Goal: Task Accomplishment & Management: Manage account settings

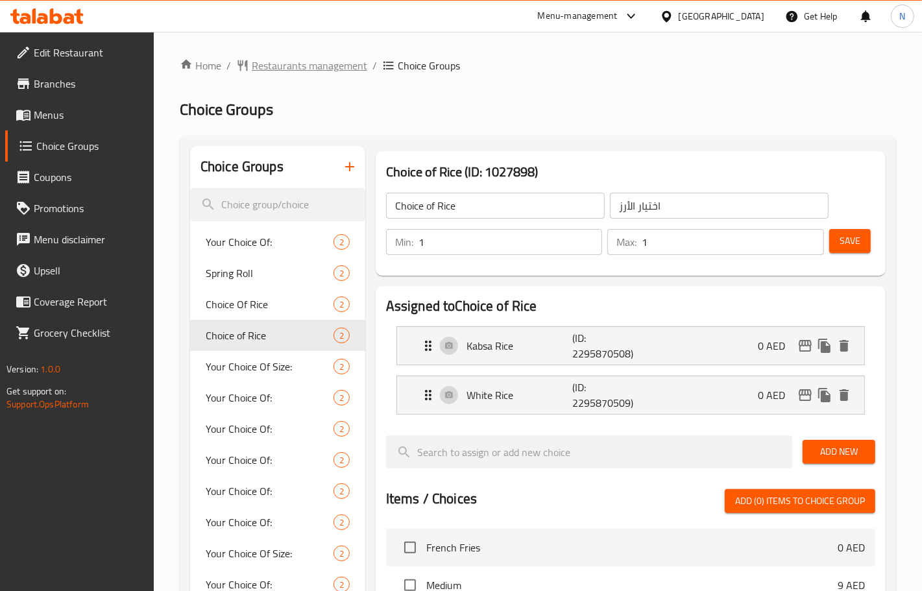
click at [334, 60] on span "Restaurants management" at bounding box center [309, 66] width 115 height 16
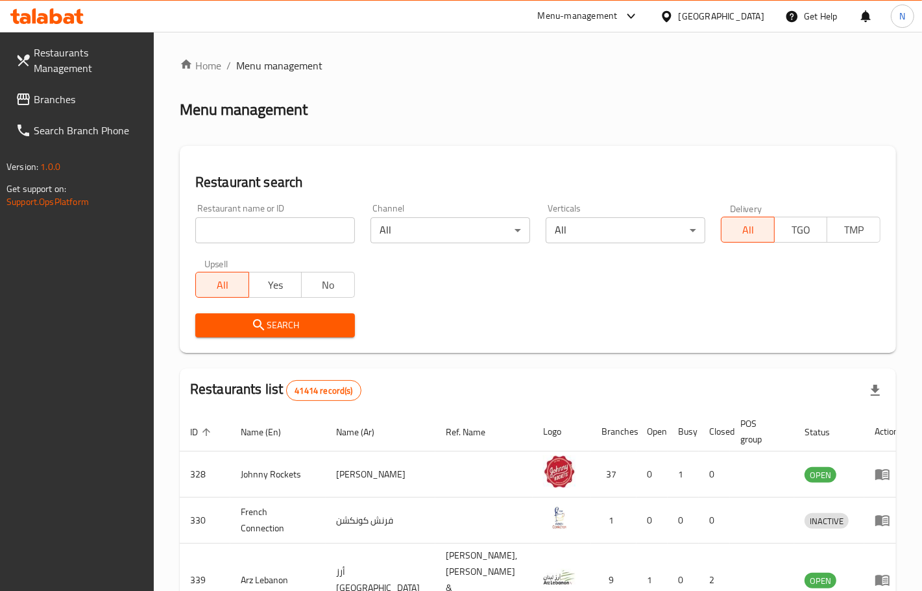
click at [130, 101] on span "Branches" at bounding box center [89, 99] width 110 height 16
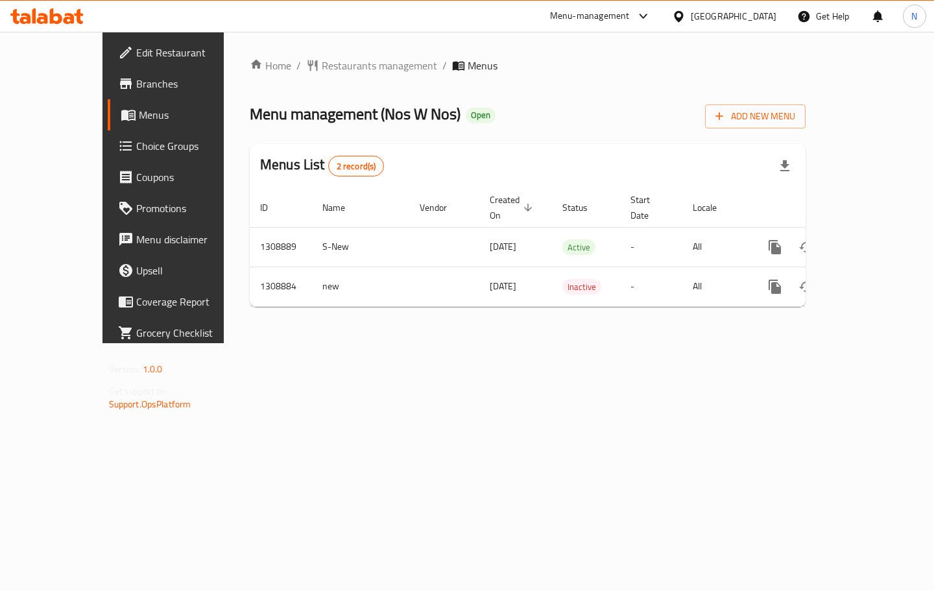
click at [136, 147] on span "Choice Groups" at bounding box center [192, 146] width 112 height 16
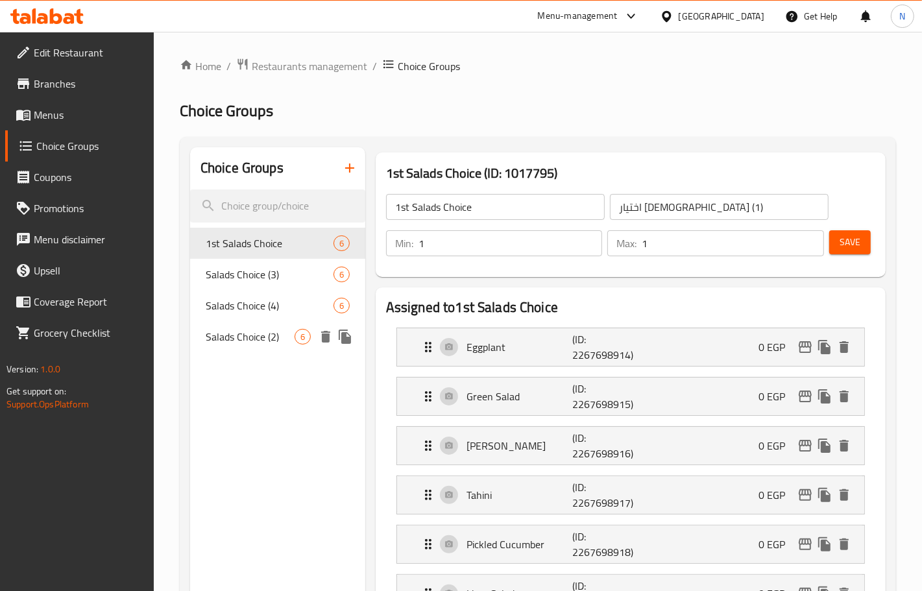
click at [254, 331] on span "Salads Choice (2)" at bounding box center [250, 337] width 89 height 16
type input "Salads Choice (2)"
type input "اختيار سلطات (2)"
type input "2"
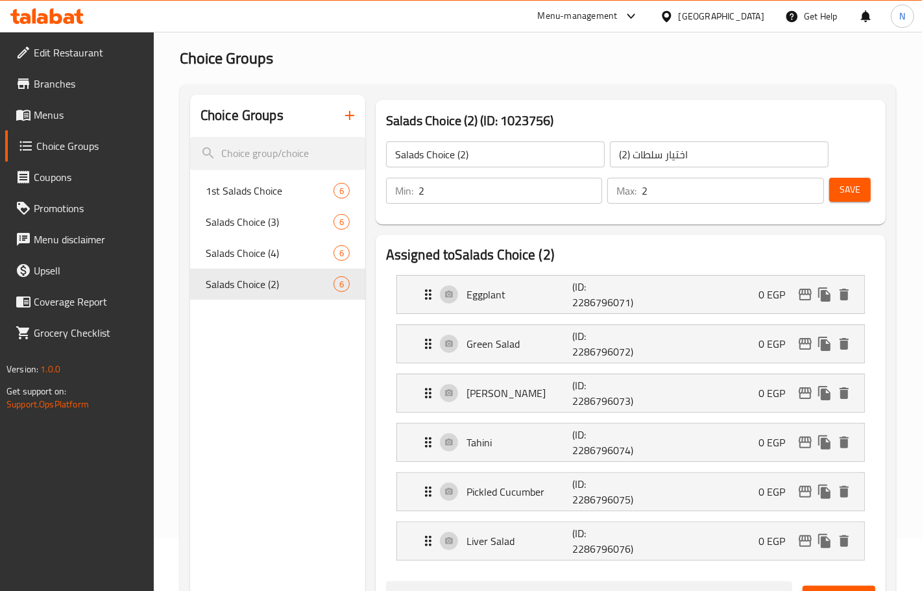
scroll to position [81, 0]
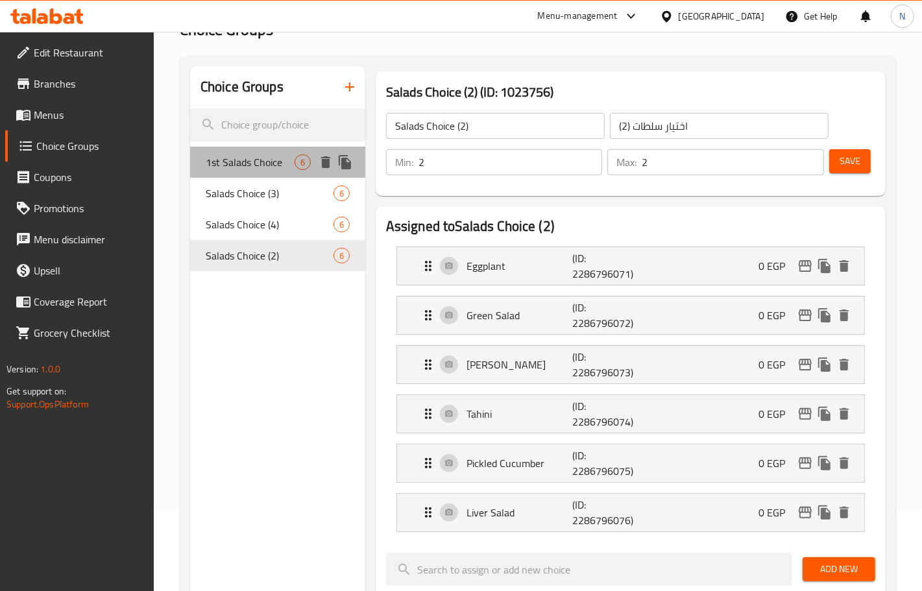
click at [276, 160] on span "1st Salads Choice" at bounding box center [250, 162] width 89 height 16
type input "1st Salads Choice"
type input "اختيار [DEMOGRAPHIC_DATA] (1)"
type input "1"
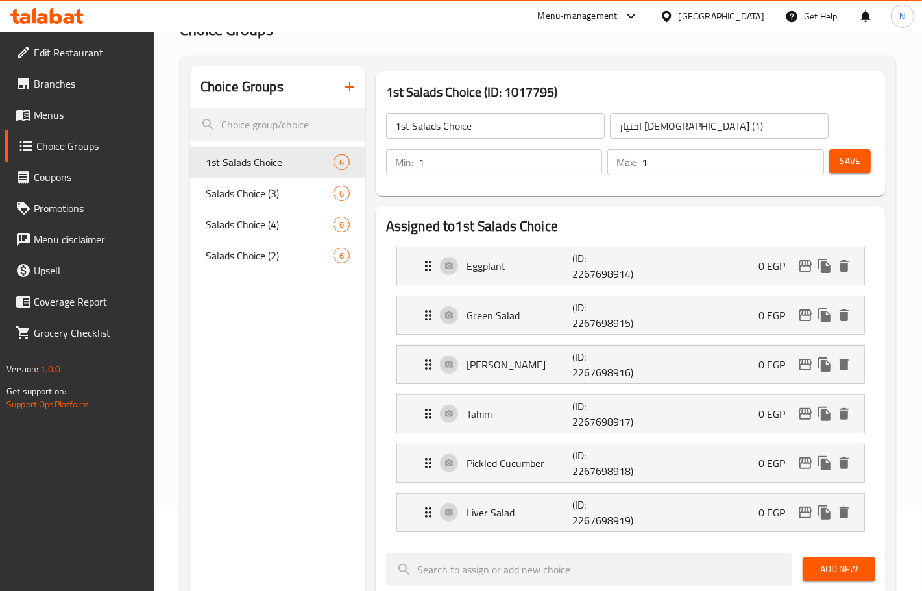
click at [401, 130] on input "1st Salads Choice" at bounding box center [495, 126] width 219 height 26
drag, startPoint x: 266, startPoint y: 258, endPoint x: 420, endPoint y: 146, distance: 190.3
click at [267, 258] on span "Salads Choice (2)" at bounding box center [250, 256] width 89 height 16
type input "Salads Choice (2)"
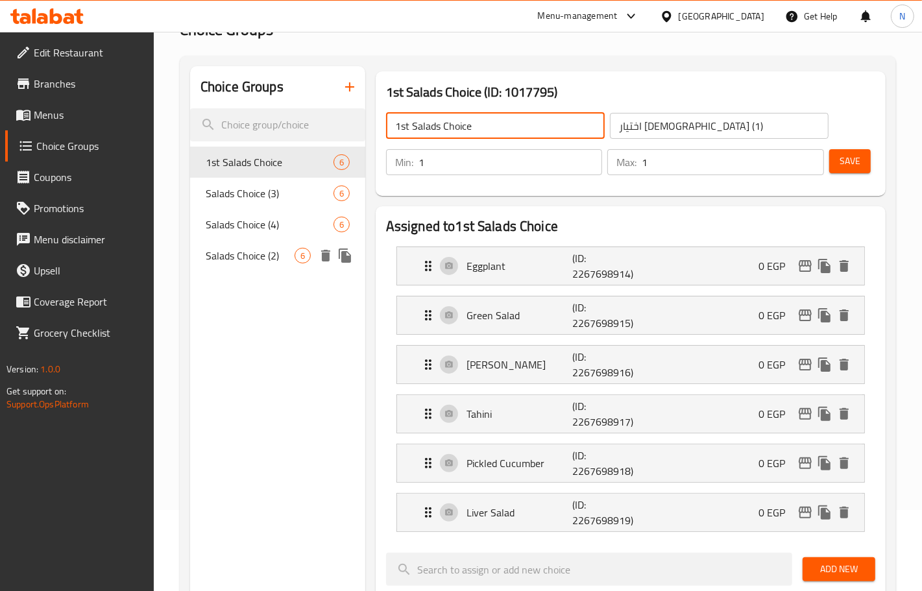
type input "اختيار سلطات (2)"
type input "2"
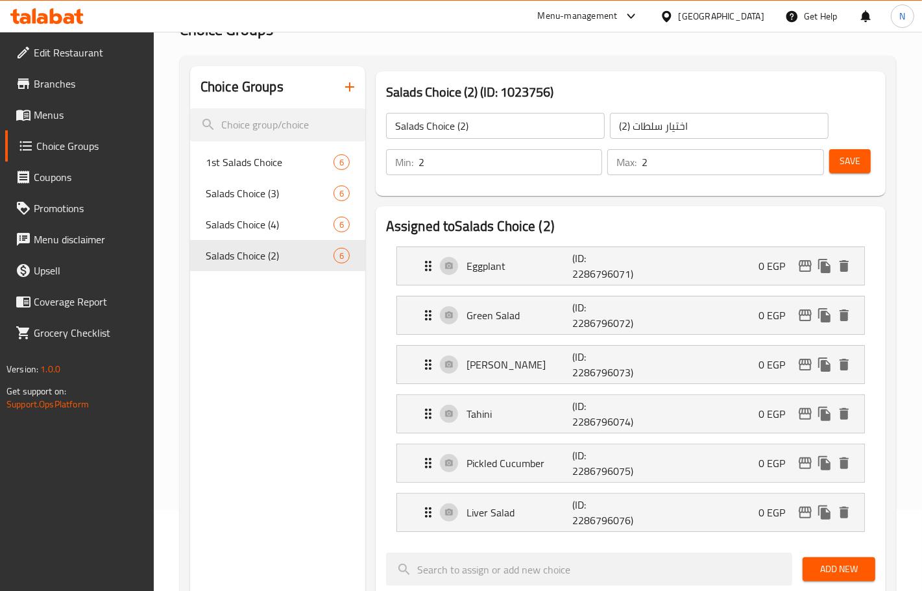
click at [396, 126] on input "Salads Choice (2)" at bounding box center [495, 126] width 219 height 26
paste input "1st"
click at [396, 130] on input "1st Salads Choice (2)" at bounding box center [495, 126] width 219 height 26
drag, startPoint x: 497, startPoint y: 132, endPoint x: 477, endPoint y: 128, distance: 20.5
click at [477, 128] on input "2st Salads Choice (2)" at bounding box center [495, 126] width 219 height 26
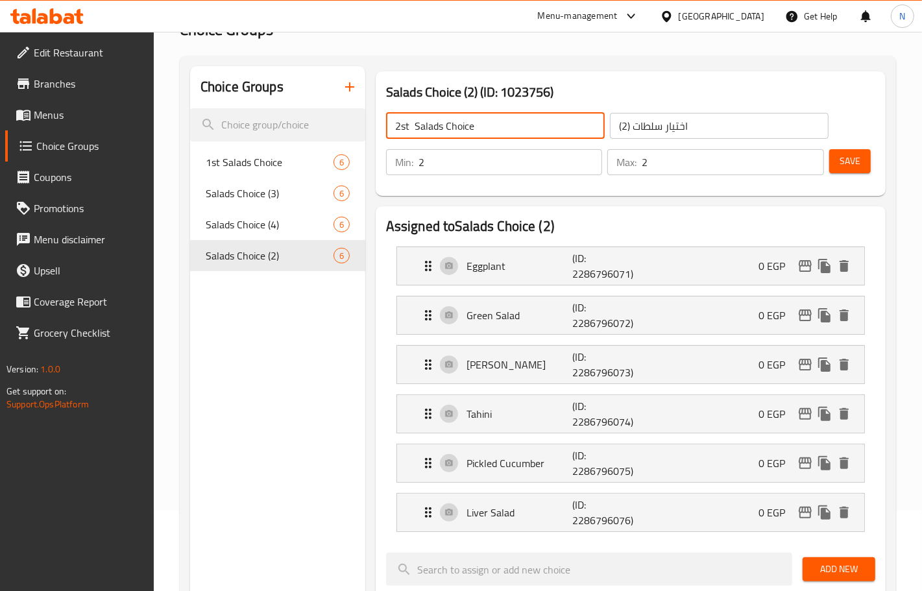
click at [459, 130] on input "2st Salads Choice" at bounding box center [495, 126] width 219 height 26
type input "2st Salads Choice"
click at [734, 121] on input "اختيار سلطات (2)" at bounding box center [719, 126] width 219 height 26
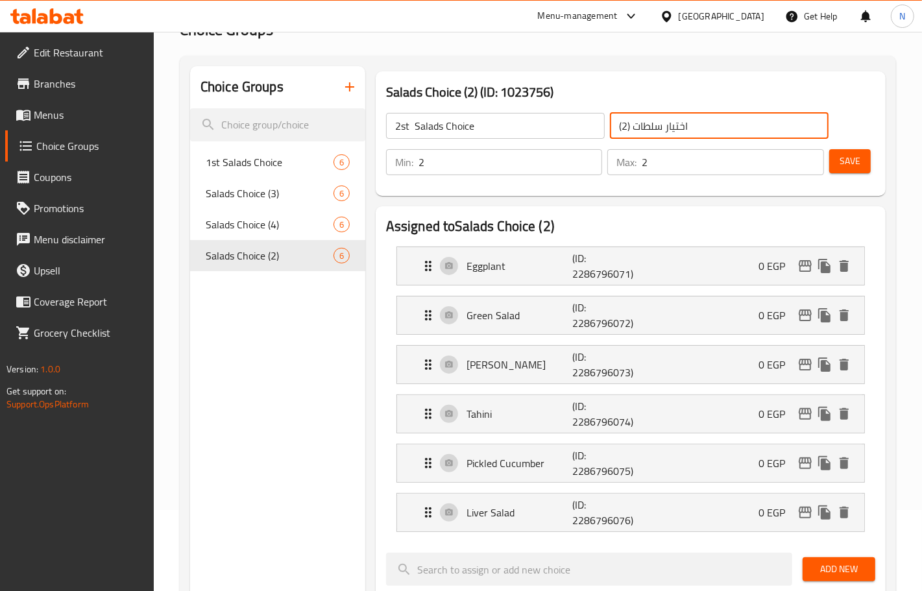
click at [734, 121] on input "اختيار سلطات (2)" at bounding box center [719, 126] width 219 height 26
paste input "لاختيار الثاني للسلطات"
type input "الاختيار الثاني للسلطات"
type input "1"
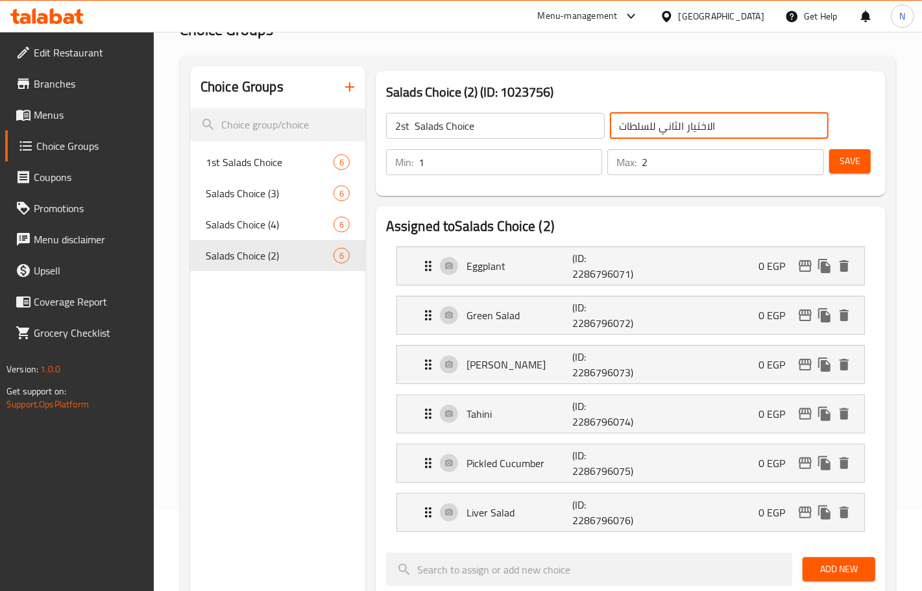
click at [588, 167] on input "1" at bounding box center [510, 162] width 184 height 26
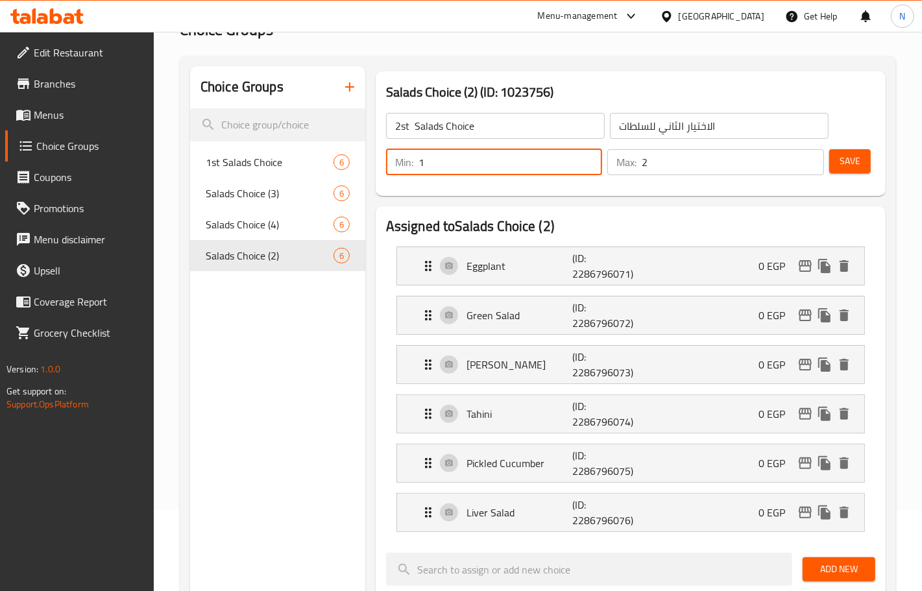
type input "1"
click at [813, 165] on input "1" at bounding box center [732, 162] width 182 height 26
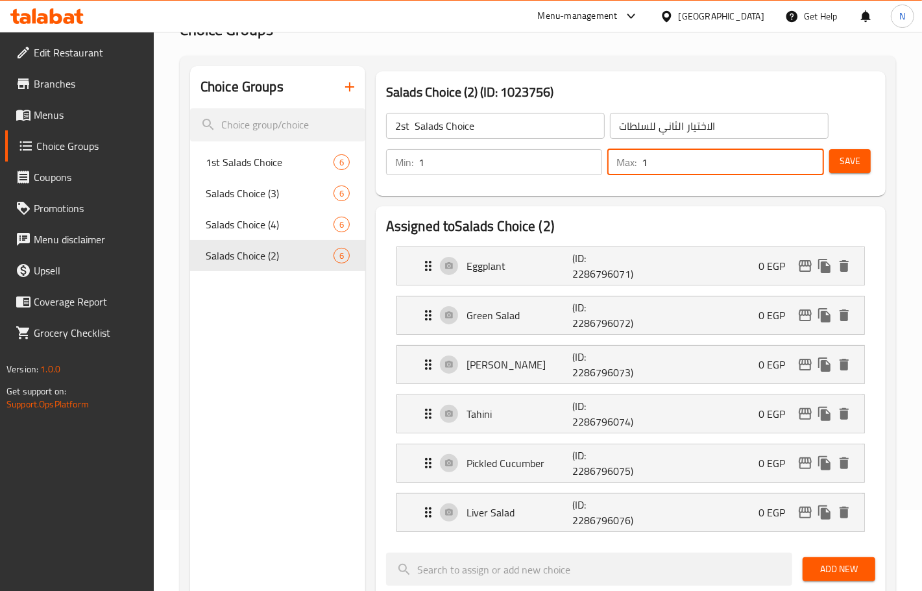
click at [852, 161] on span "Save" at bounding box center [849, 161] width 21 height 16
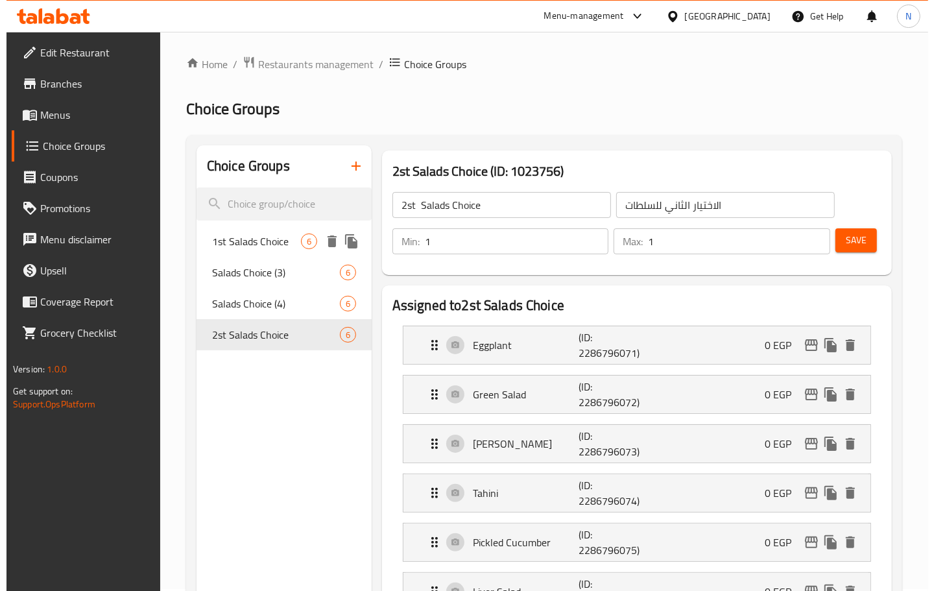
scroll to position [0, 0]
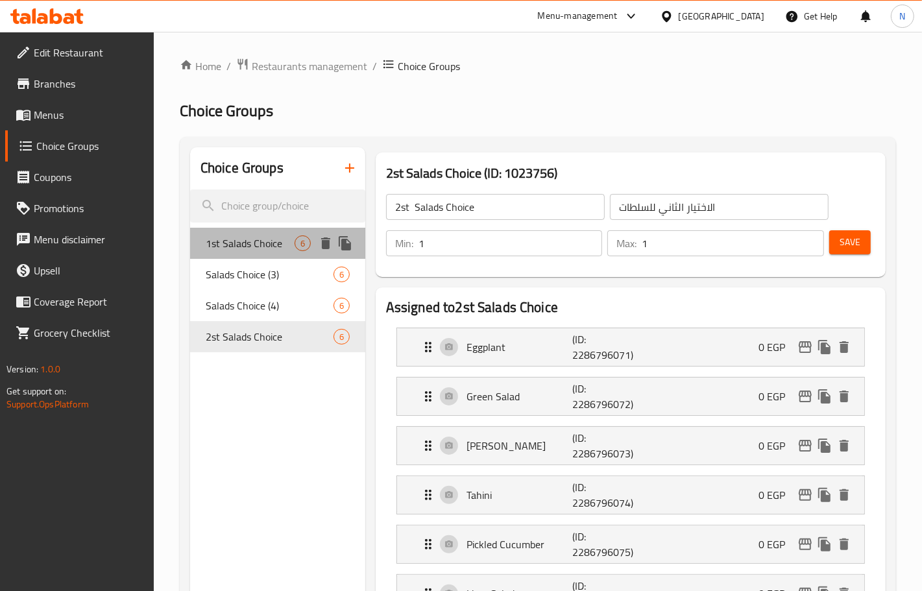
click at [270, 244] on span "1st Salads Choice" at bounding box center [250, 243] width 89 height 16
type input "1st Salads Choice"
type input "اختيار [DEMOGRAPHIC_DATA] (1)"
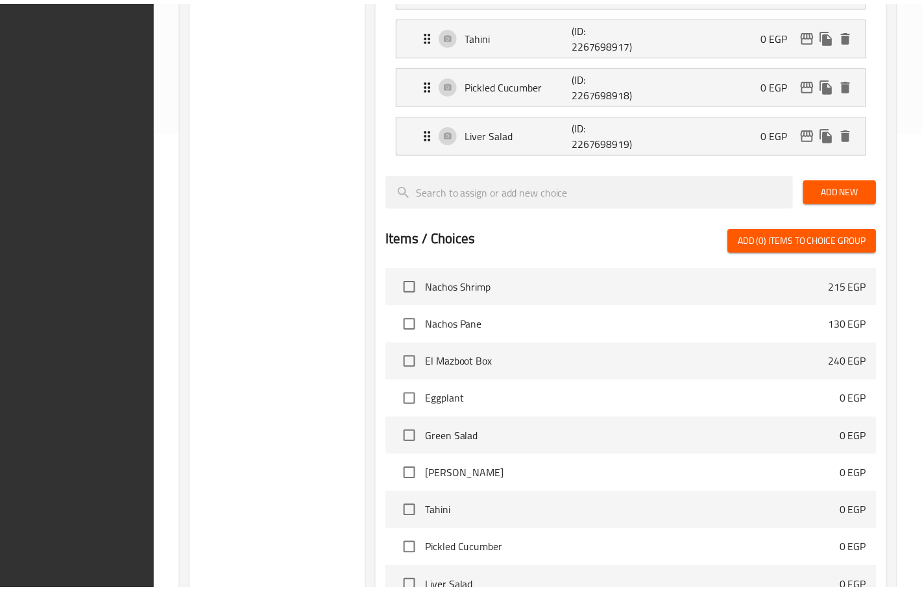
scroll to position [630, 0]
